Goal: Navigation & Orientation: Find specific page/section

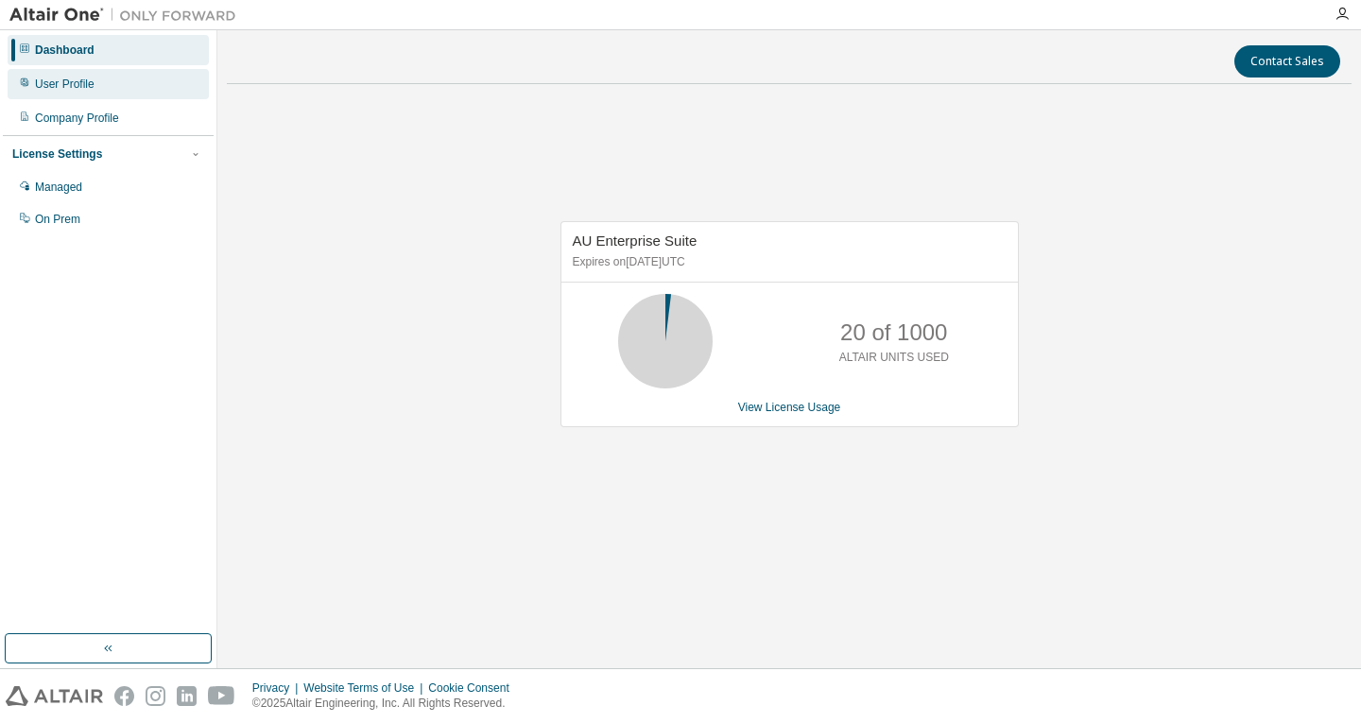
click at [110, 83] on div "User Profile" at bounding box center [108, 84] width 201 height 30
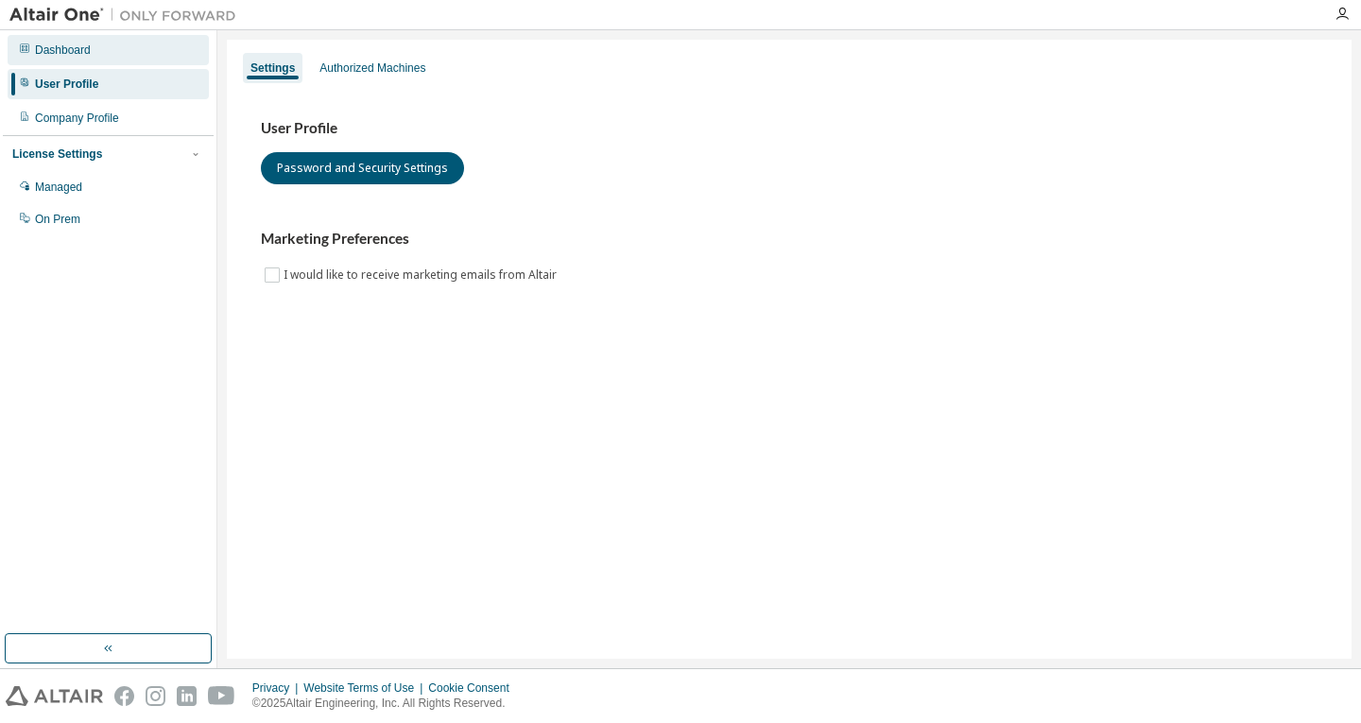
click at [118, 58] on div "Dashboard" at bounding box center [108, 50] width 201 height 30
